Goal: Information Seeking & Learning: Learn about a topic

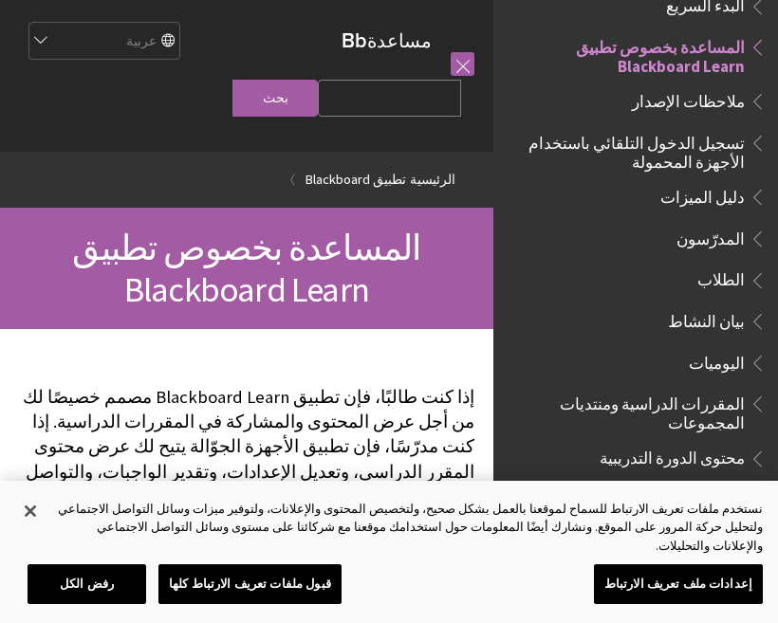
click at [738, 282] on span "الطلاب" at bounding box center [720, 278] width 47 height 26
